Goal: Information Seeking & Learning: Learn about a topic

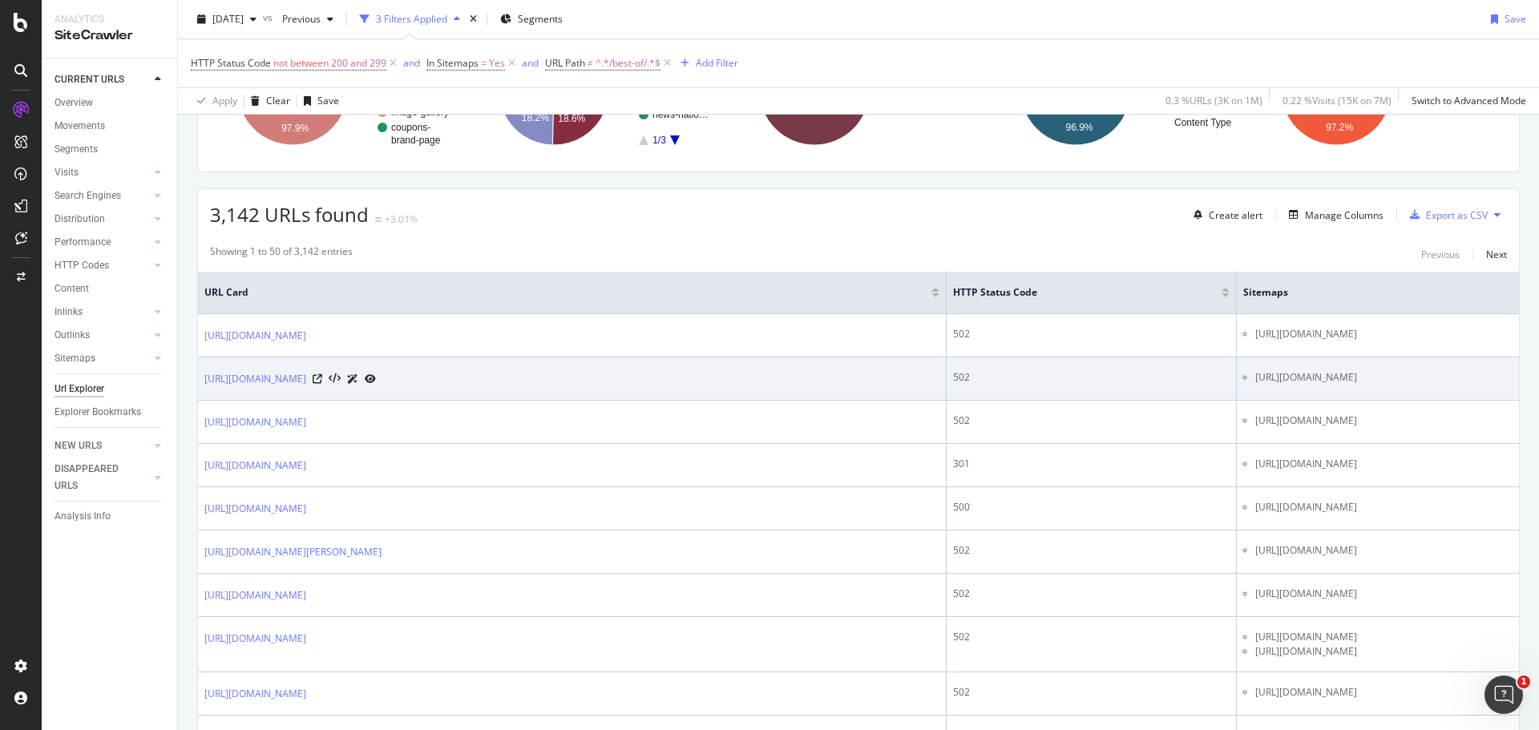
scroll to position [238, 0]
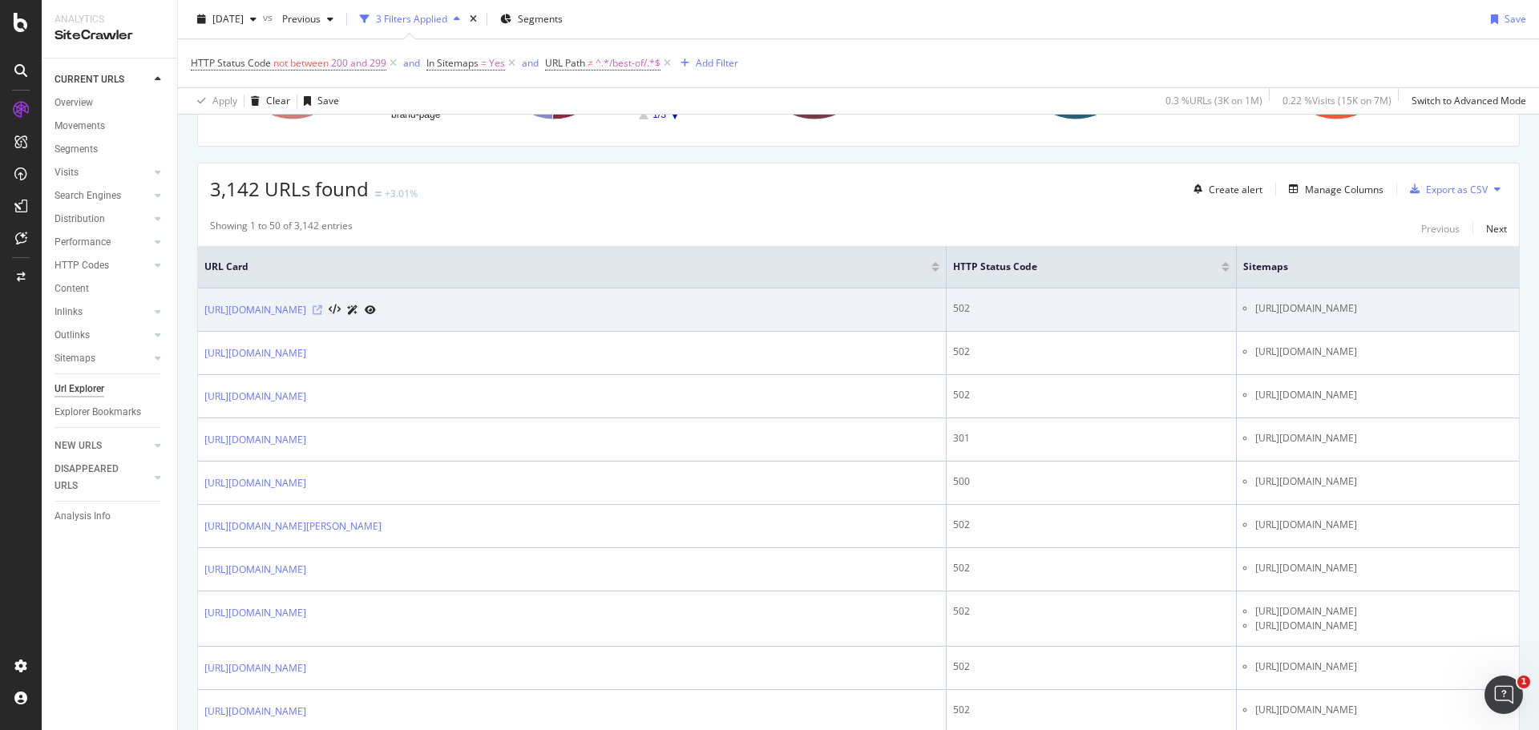
click at [322, 315] on icon at bounding box center [318, 310] width 10 height 10
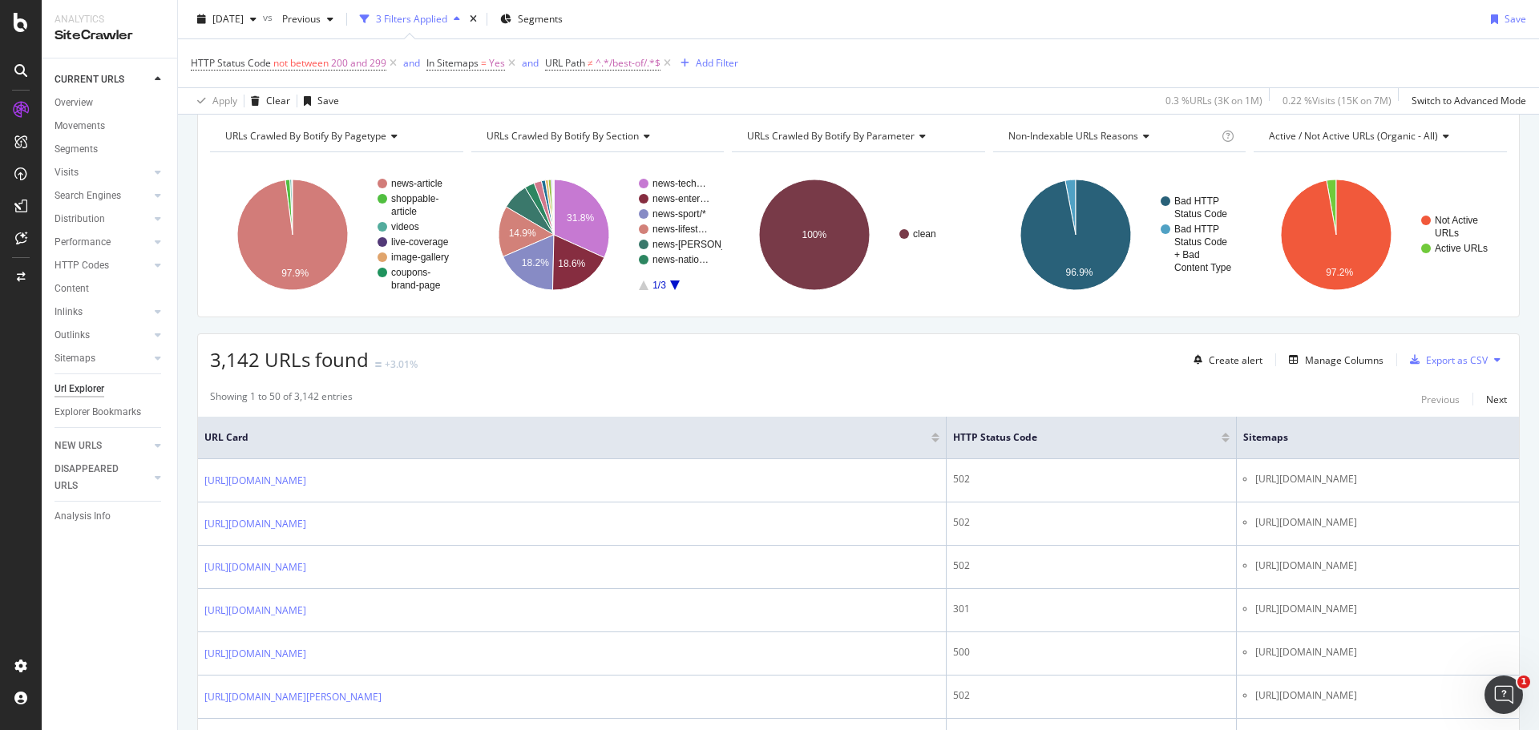
scroll to position [0, 0]
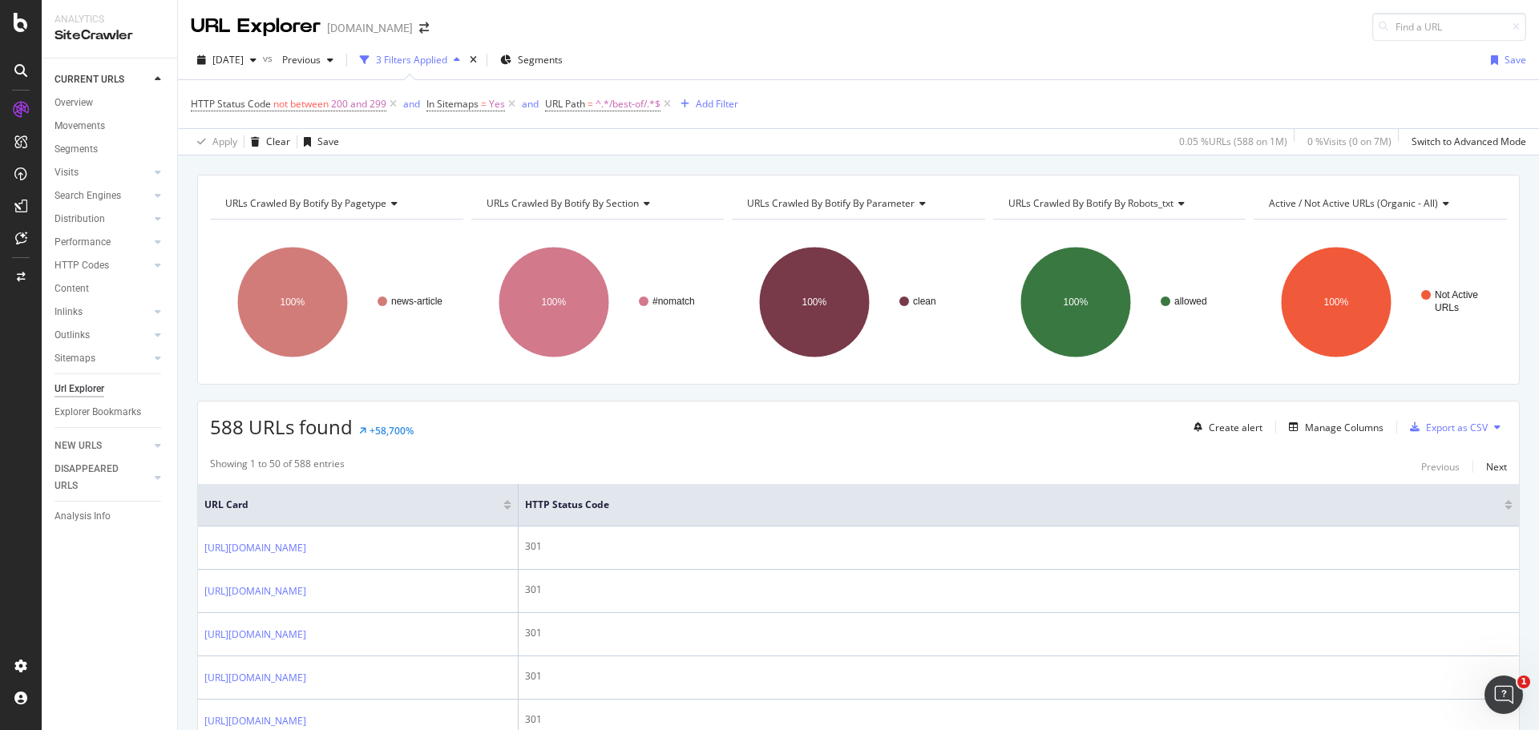
click at [693, 42] on div "[DATE] vs Previous 3 Filters Applied Segments Save HTTP Status Code not between…" at bounding box center [858, 98] width 1361 height 115
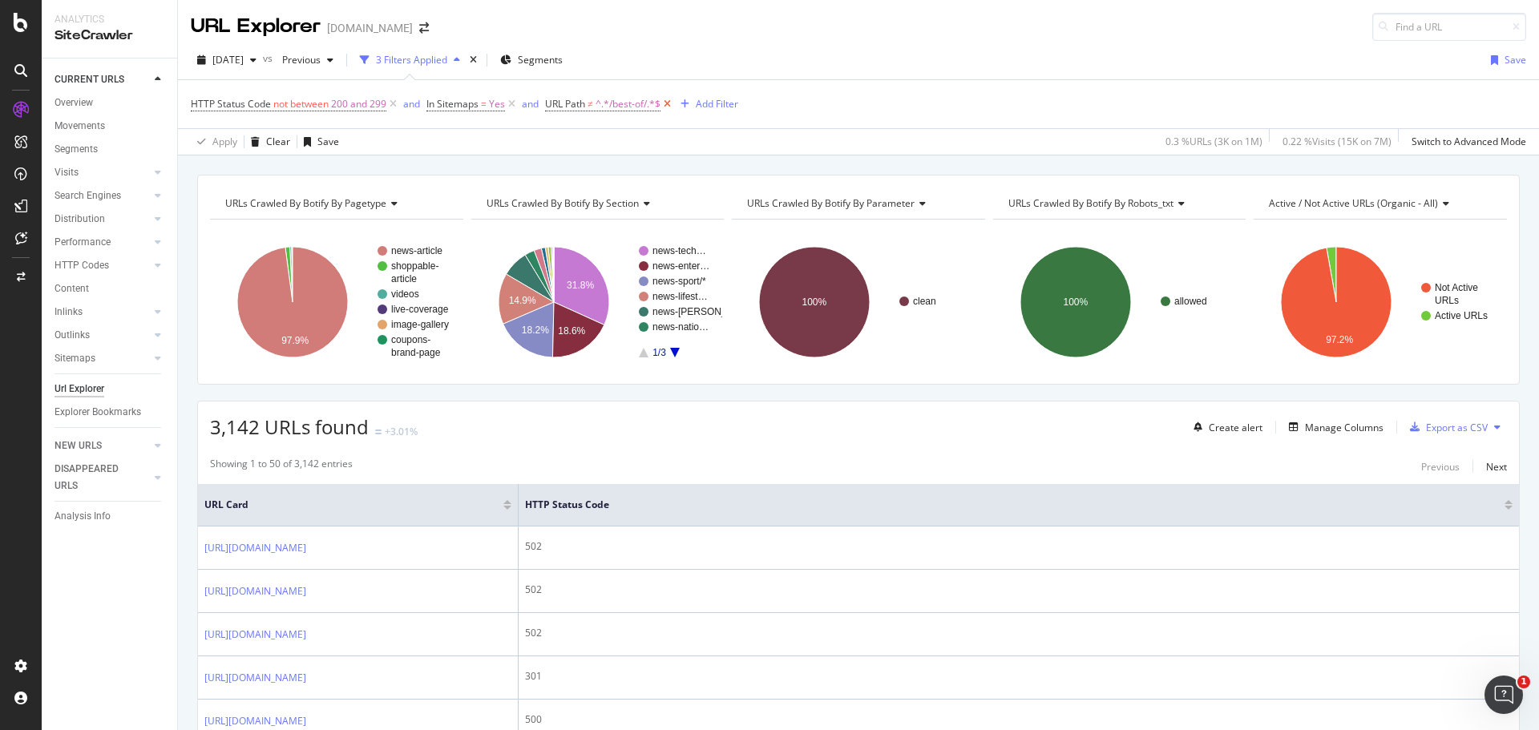
click at [671, 106] on icon at bounding box center [667, 104] width 14 height 16
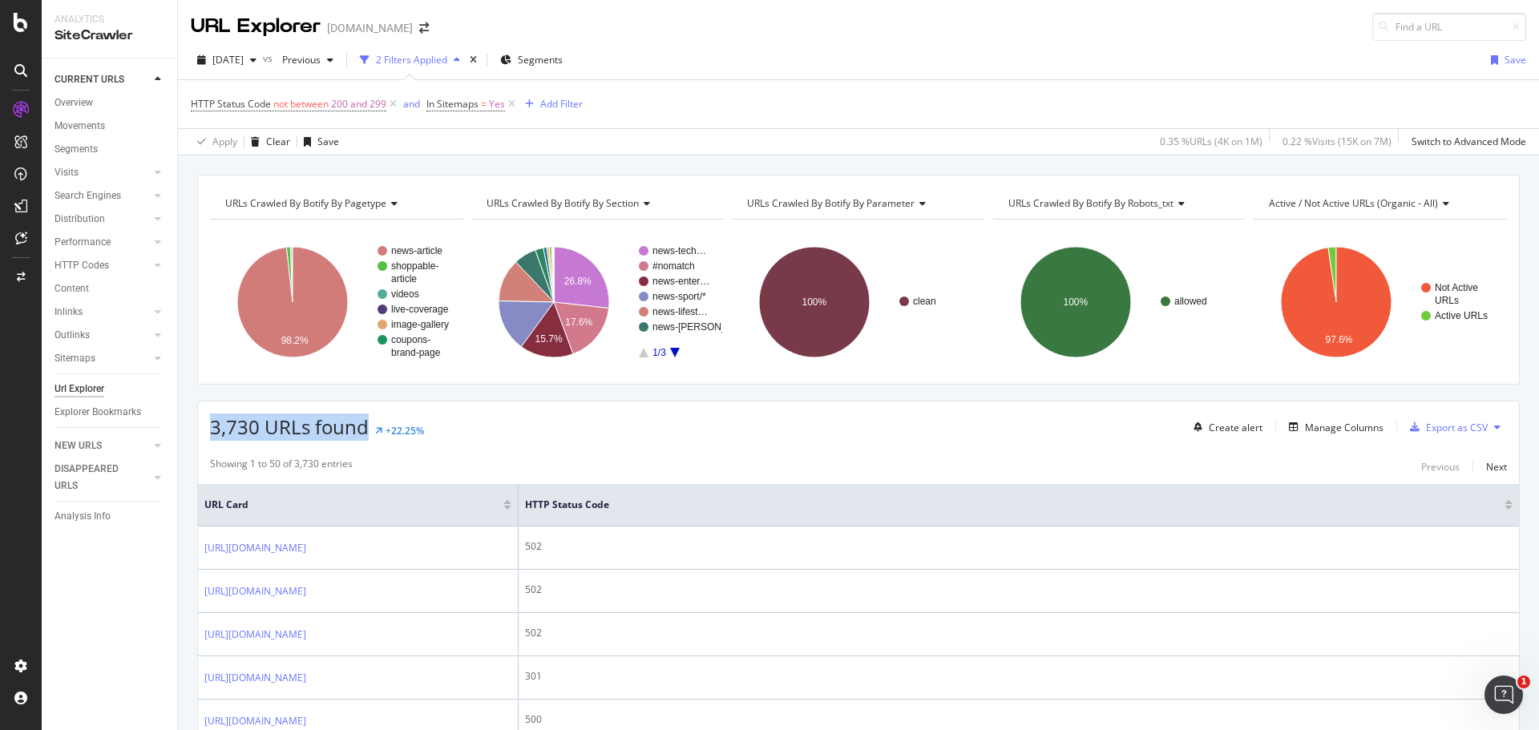
drag, startPoint x: 209, startPoint y: 426, endPoint x: 369, endPoint y: 425, distance: 160.3
click at [369, 425] on div "3,730 URLs found +22.25% Create alert Manage Columns Export as CSV" at bounding box center [858, 420] width 1321 height 39
copy span "3,730 URLs found"
click at [271, 425] on span "3,730 URLs found" at bounding box center [289, 426] width 159 height 26
drag, startPoint x: 208, startPoint y: 428, endPoint x: 367, endPoint y: 428, distance: 158.7
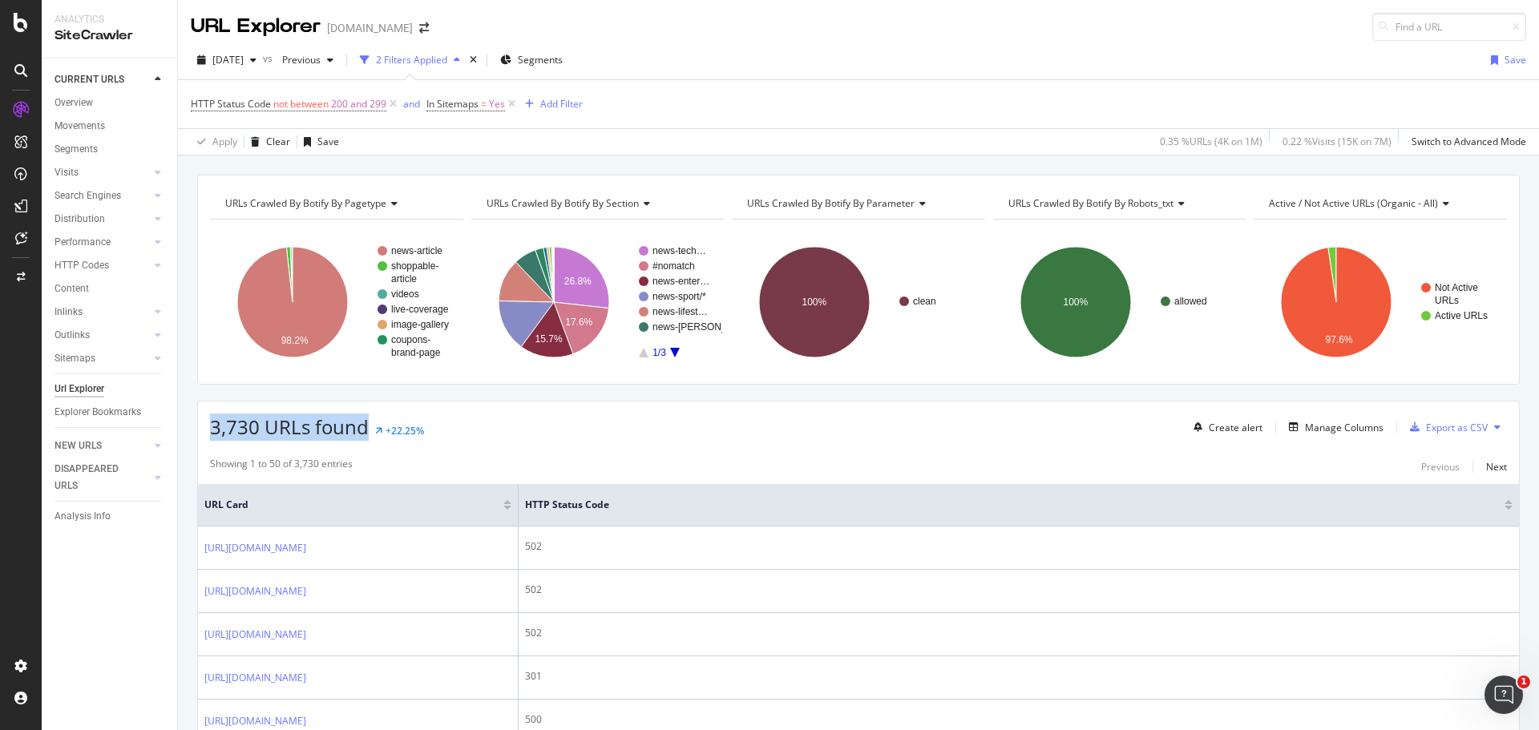
click at [367, 428] on div "3,730 URLs found +22.25% Create alert Manage Columns Export as CSV" at bounding box center [858, 420] width 1321 height 39
copy span "3,730 URLs found"
click at [1174, 202] on icon at bounding box center [1178, 204] width 11 height 10
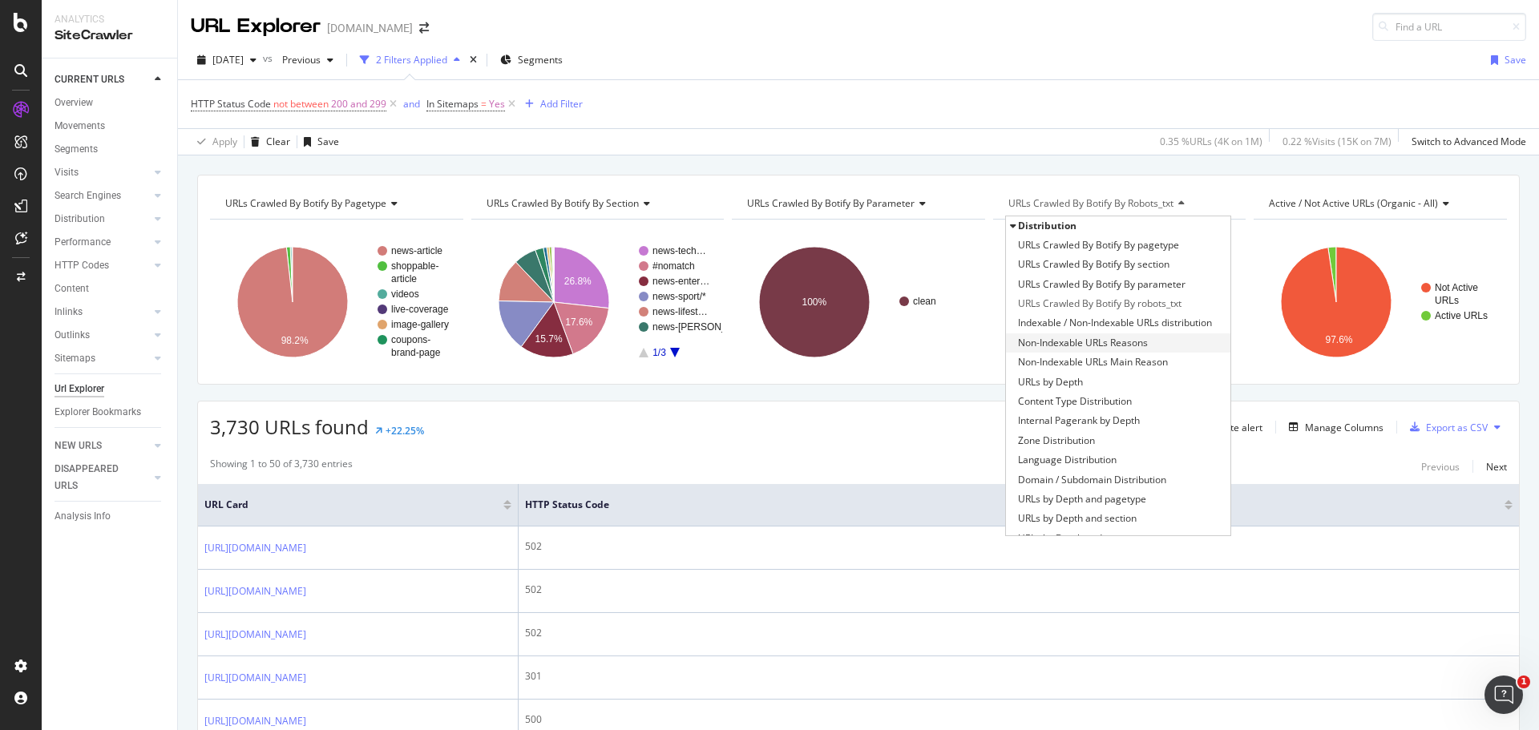
click at [1095, 341] on span "Non-Indexable URLs Reasons" at bounding box center [1083, 343] width 130 height 16
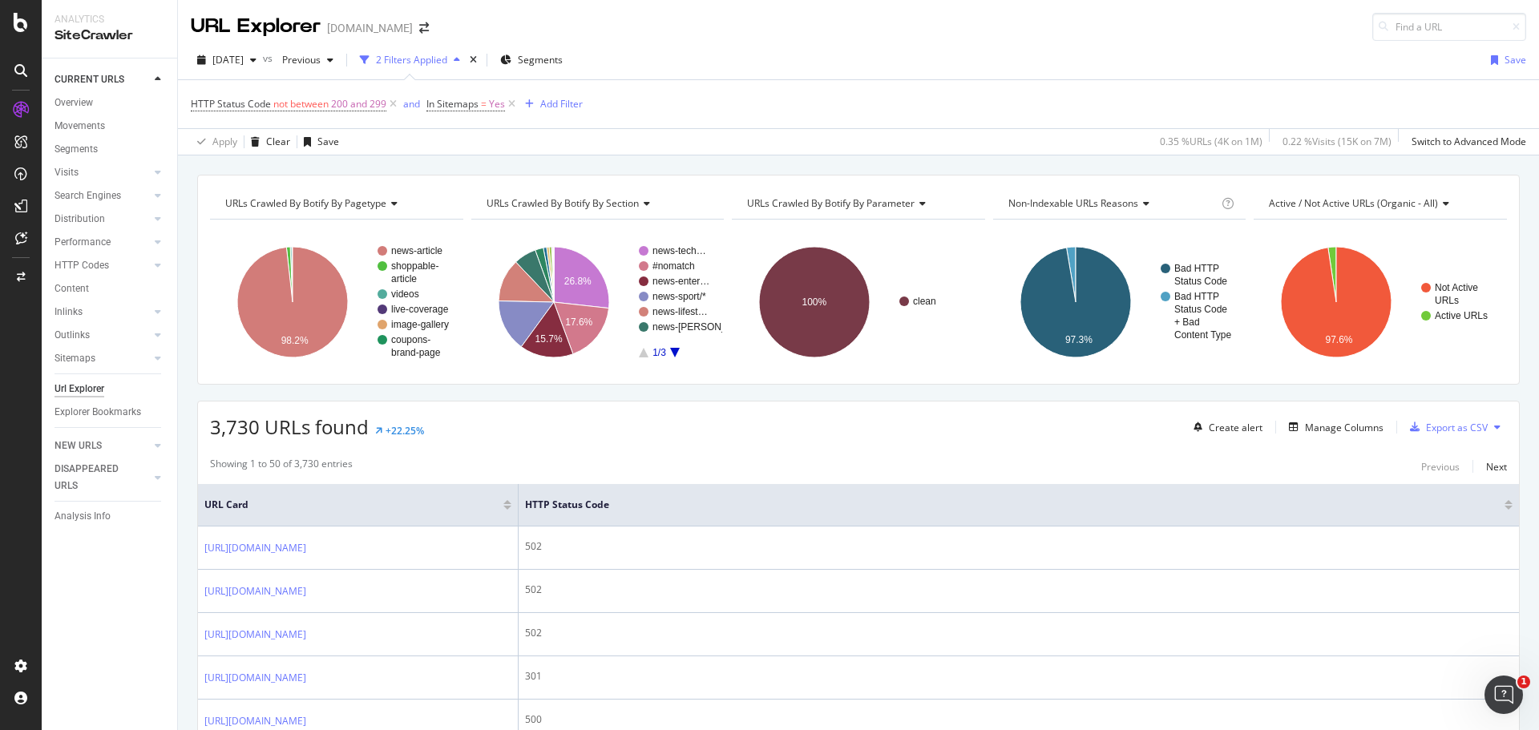
click at [1138, 206] on icon at bounding box center [1143, 204] width 11 height 10
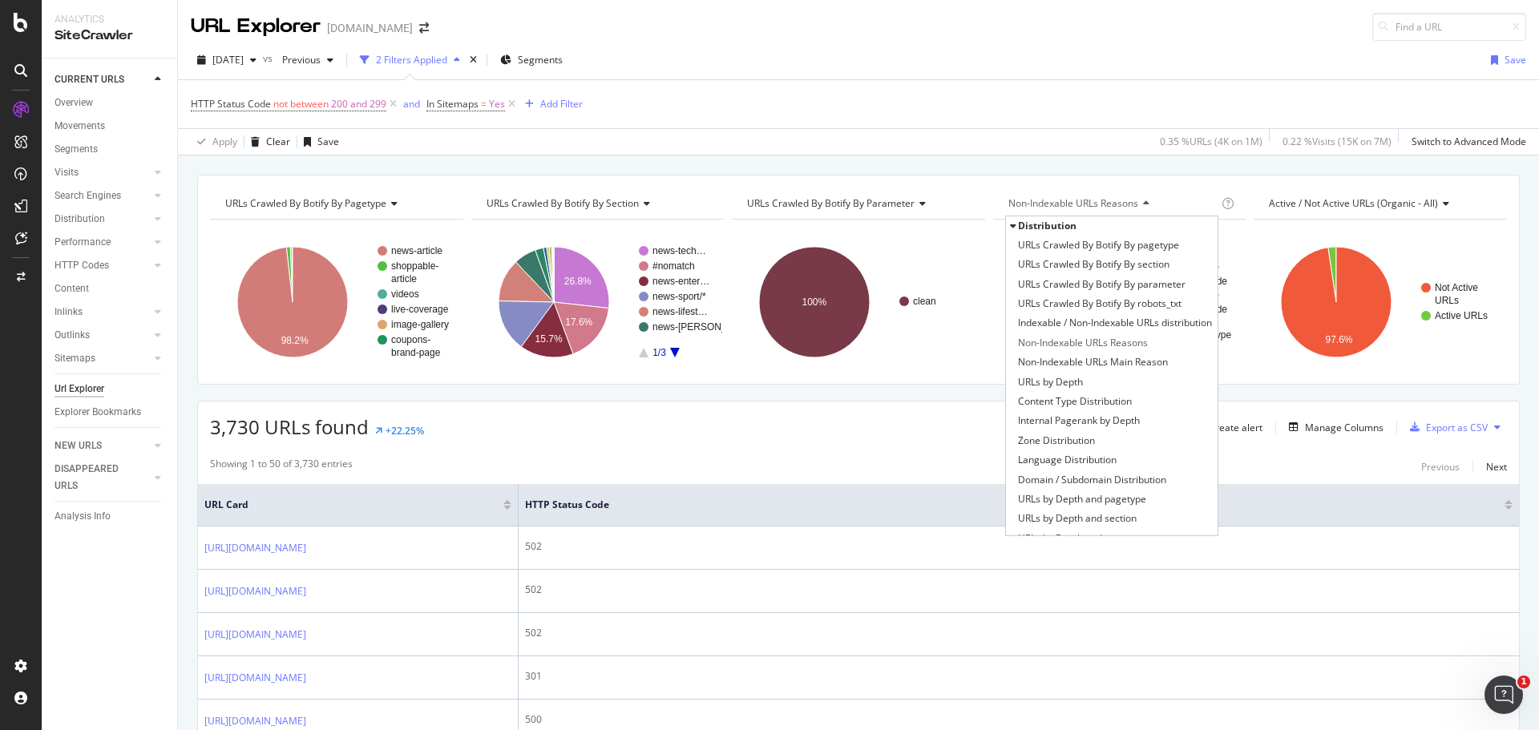
drag, startPoint x: 1132, startPoint y: 363, endPoint x: 1143, endPoint y: 459, distance: 96.7
click at [1132, 363] on span "Non-Indexable URLs Main Reason" at bounding box center [1093, 362] width 150 height 16
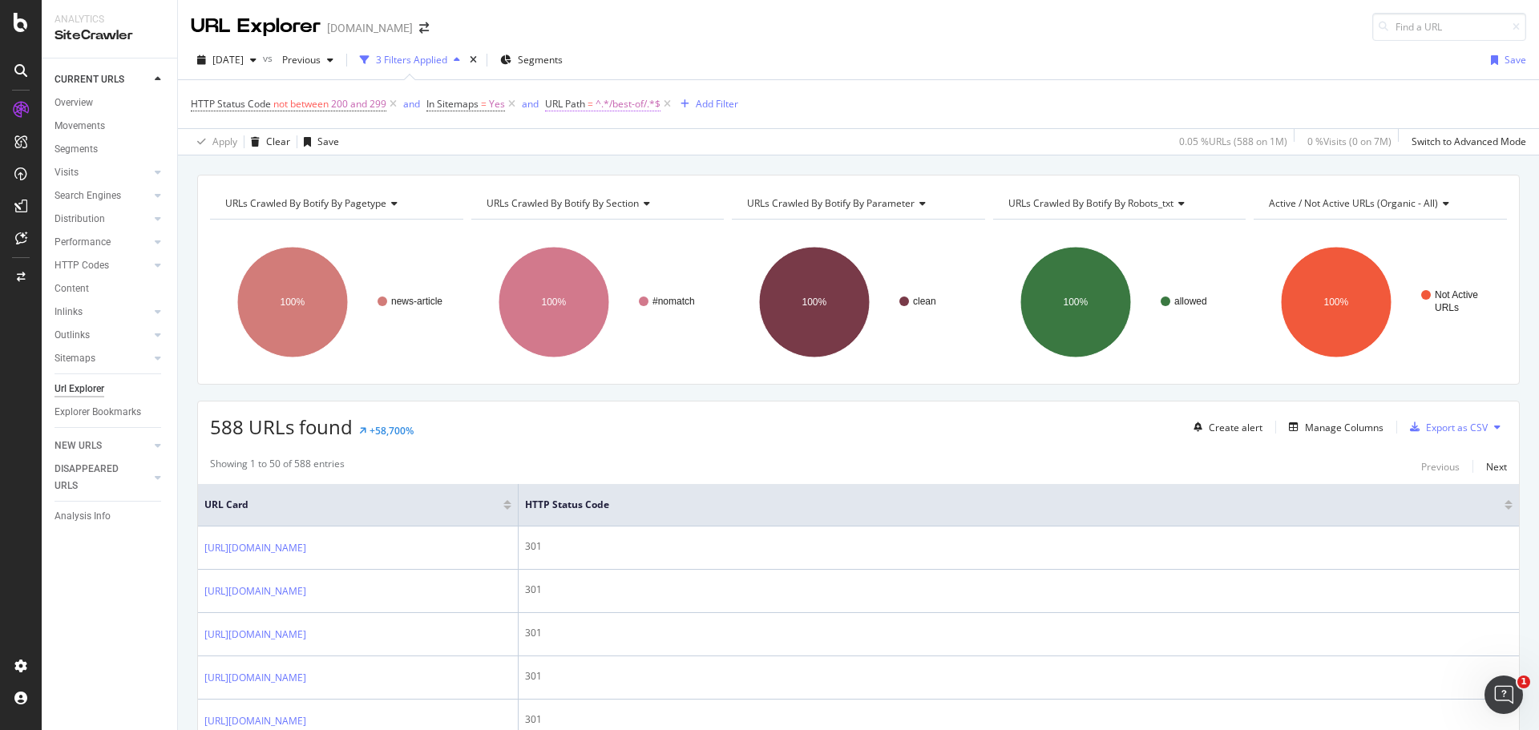
click at [628, 103] on span "^.*/best-of/.*$" at bounding box center [627, 104] width 65 height 22
click at [588, 174] on input "/best-of/" at bounding box center [635, 171] width 151 height 26
click at [595, 167] on input "/best-of/" at bounding box center [635, 171] width 151 height 26
drag, startPoint x: 571, startPoint y: 174, endPoint x: 603, endPoint y: 173, distance: 32.1
click at [603, 173] on input "/best-of/" at bounding box center [635, 171] width 151 height 26
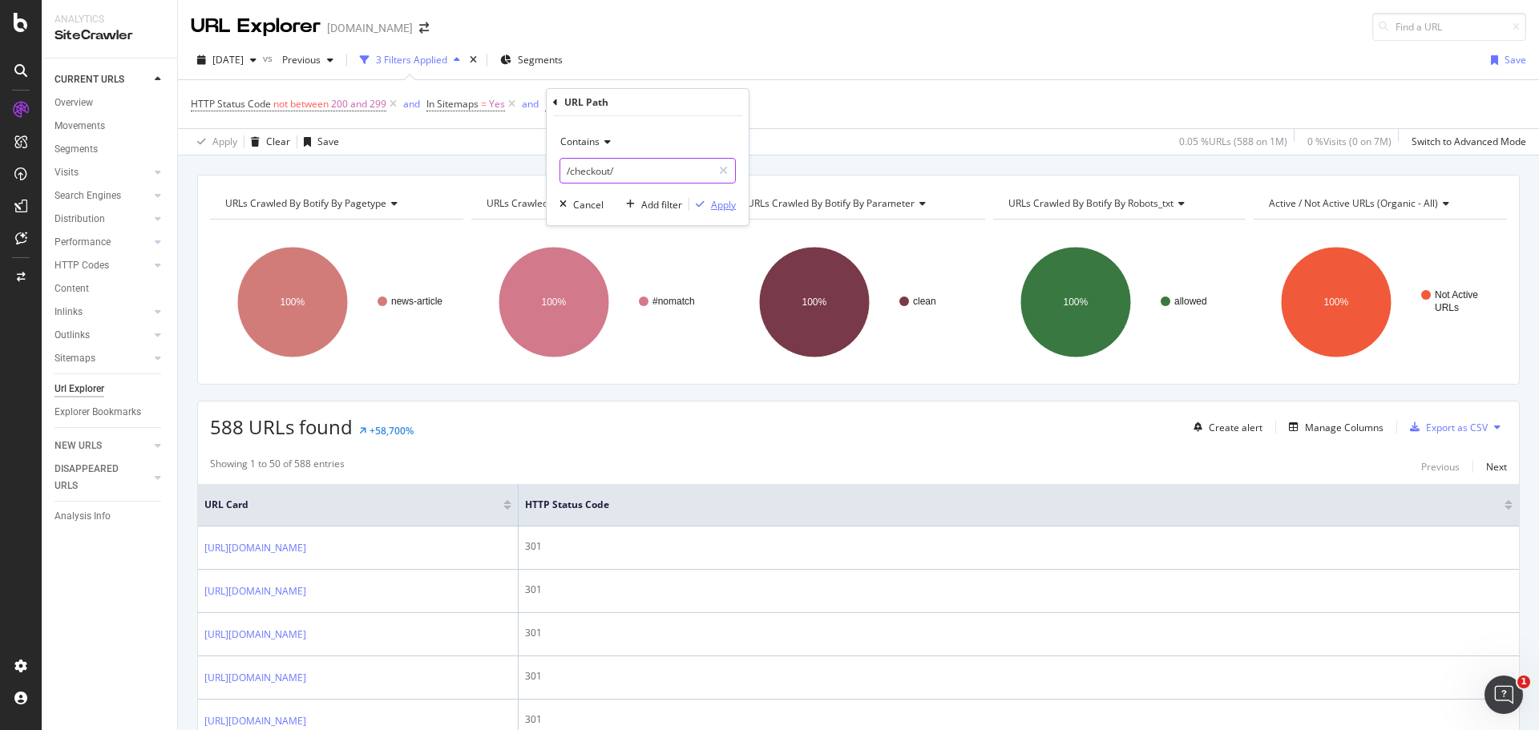
type input "/checkout/"
click at [732, 204] on div "Apply" at bounding box center [723, 205] width 25 height 14
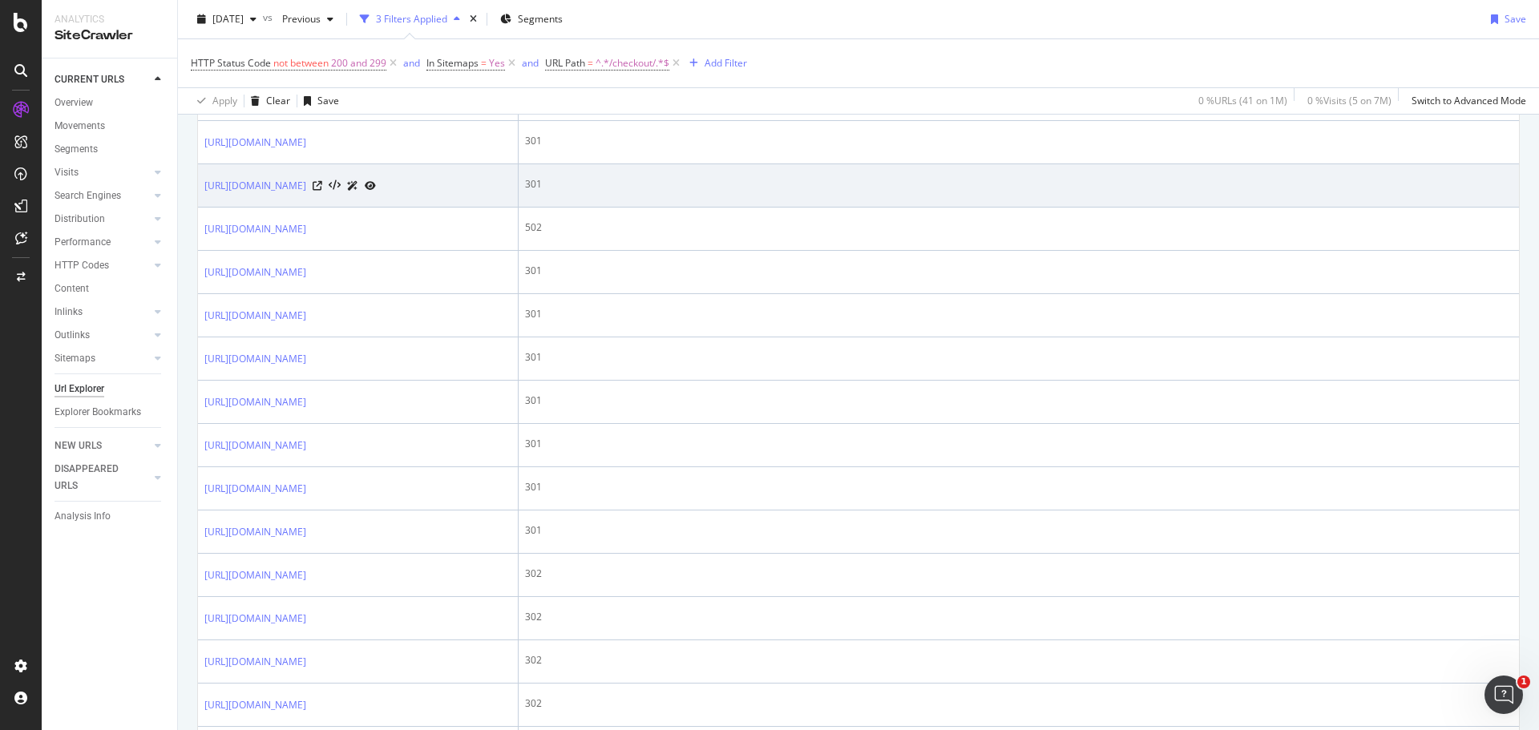
scroll to position [721, 0]
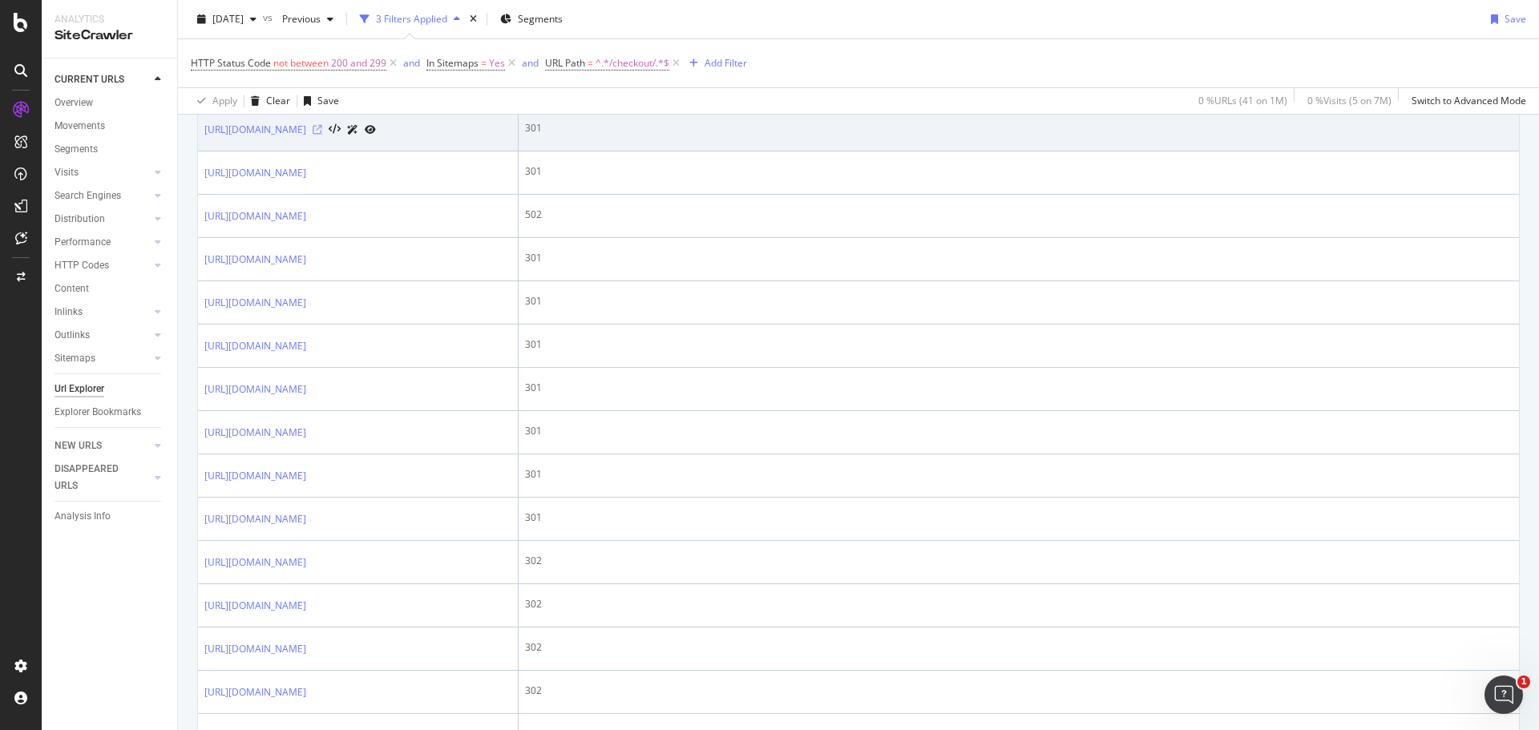
click at [322, 135] on icon at bounding box center [318, 130] width 10 height 10
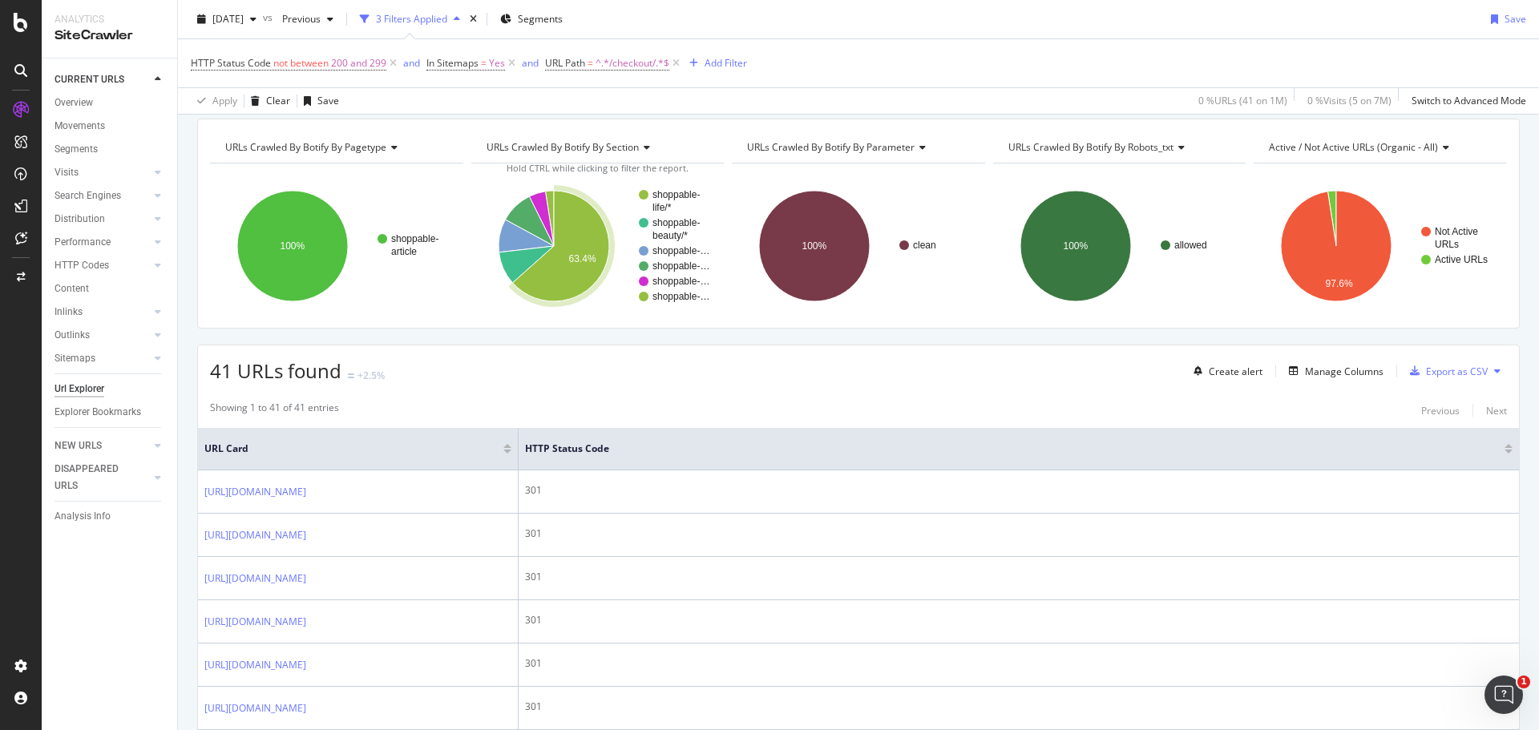
scroll to position [80, 0]
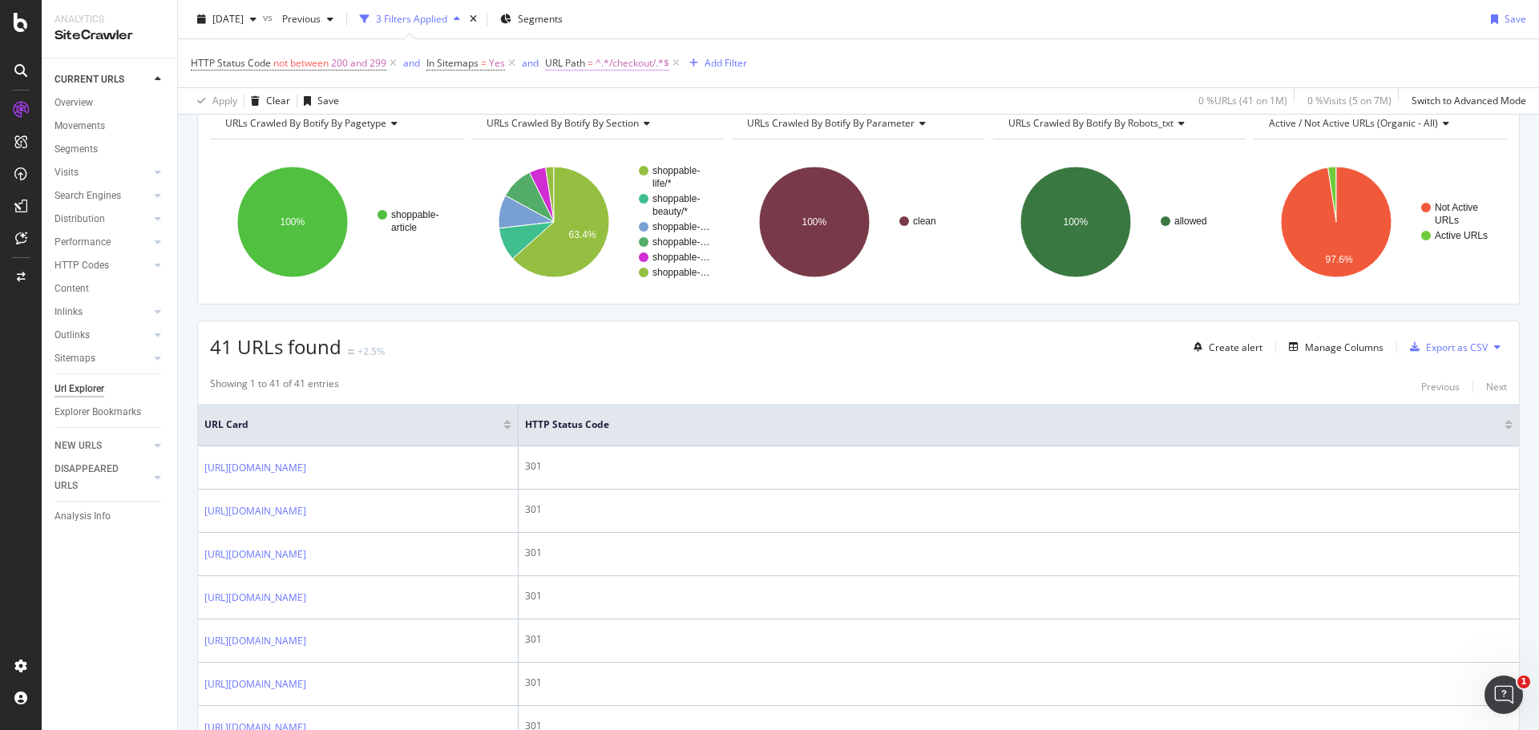
click at [620, 64] on span "^.*/checkout/.*$" at bounding box center [632, 63] width 74 height 22
click at [800, 9] on div "[DATE] vs Previous 3 Filters Applied Segments Save" at bounding box center [858, 22] width 1361 height 32
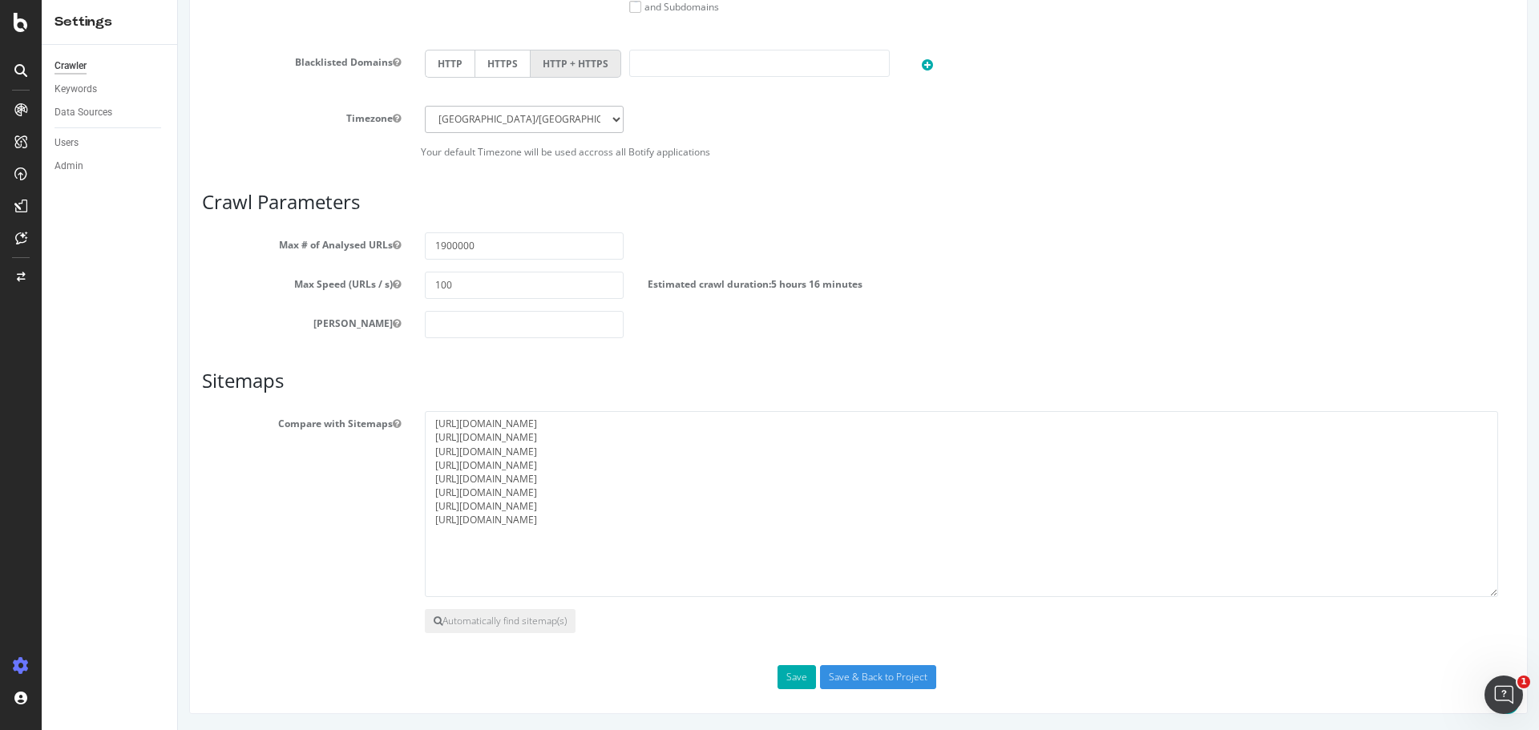
click at [425, 518] on textarea "[URL][DOMAIN_NAME] [URL][DOMAIN_NAME] [URL][DOMAIN_NAME] [URL][DOMAIN_NAME] [UR…" at bounding box center [961, 504] width 1073 height 186
